Goal: Task Accomplishment & Management: Use online tool/utility

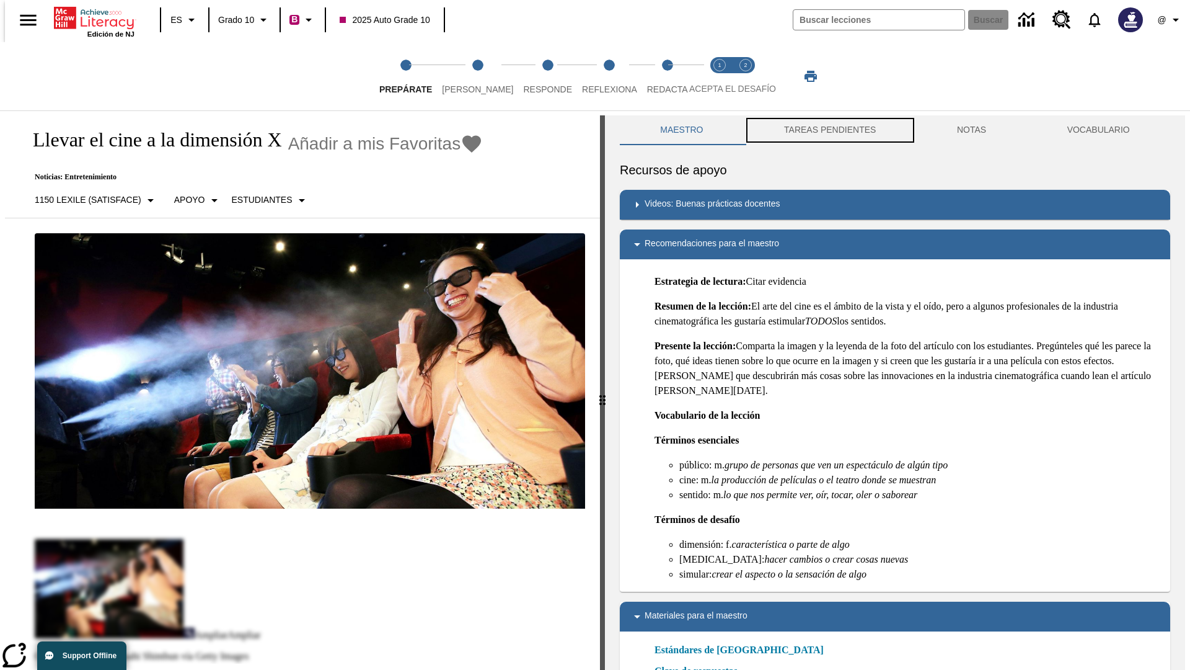
click at [829, 130] on button "TAREAS PENDIENTES" at bounding box center [830, 130] width 173 height 30
